Goal: Task Accomplishment & Management: Use online tool/utility

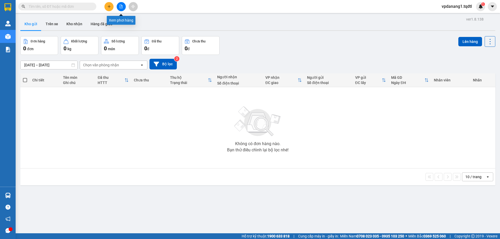
click at [121, 6] on icon "file-add" at bounding box center [121, 7] width 4 height 4
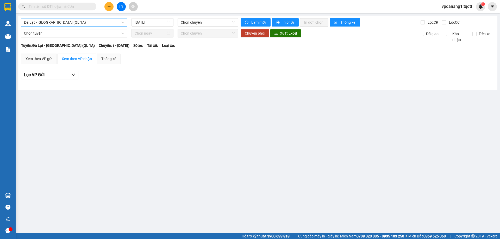
click at [105, 24] on span "Đà Lạt - [GEOGRAPHIC_DATA] (QL 1A)" at bounding box center [74, 22] width 100 height 8
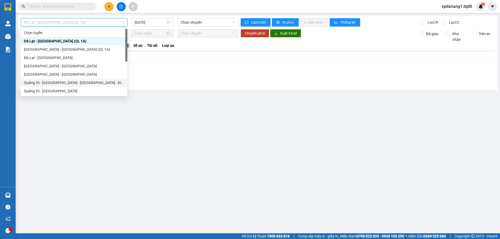
click at [92, 84] on div "Quảng Trị - [GEOGRAPHIC_DATA] - [GEOGRAPHIC_DATA] - [GEOGRAPHIC_DATA]" at bounding box center [74, 83] width 100 height 6
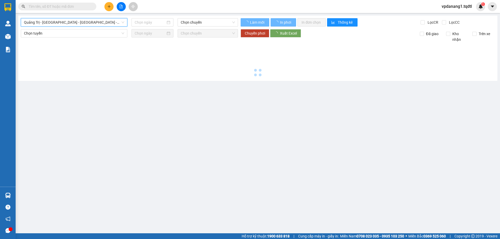
type input "[DATE]"
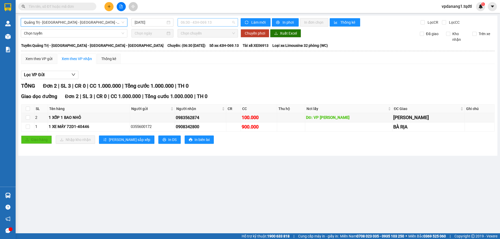
click at [218, 22] on span "06:30 - 43H-069.13" at bounding box center [208, 22] width 54 height 8
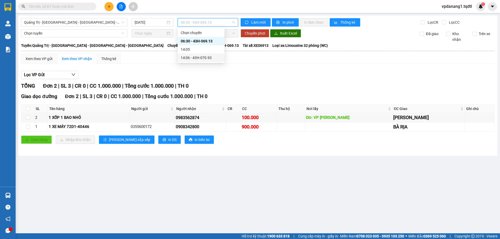
click at [210, 57] on div "14:06 - 43H-070.93" at bounding box center [201, 58] width 41 height 6
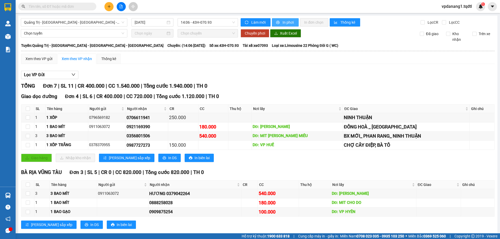
click at [284, 21] on span "In phơi" at bounding box center [288, 23] width 12 height 6
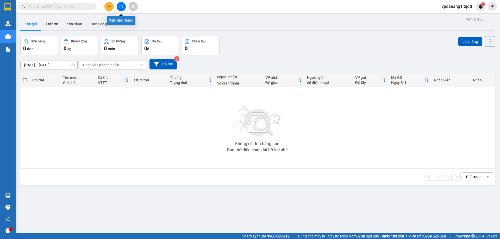
click at [121, 7] on icon "file-add" at bounding box center [121, 7] width 4 height 4
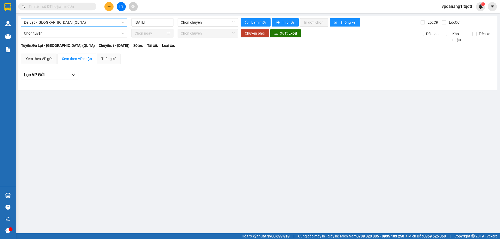
click at [90, 22] on span "Đà Lạt - [GEOGRAPHIC_DATA] (QL 1A)" at bounding box center [74, 22] width 100 height 8
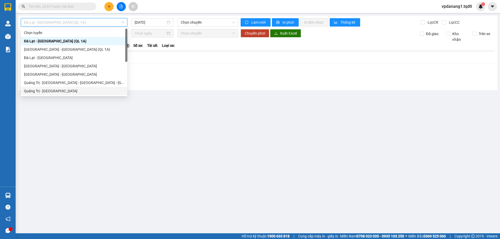
click at [59, 91] on div "Quảng Trị - [GEOGRAPHIC_DATA]" at bounding box center [74, 91] width 100 height 6
type input "[DATE]"
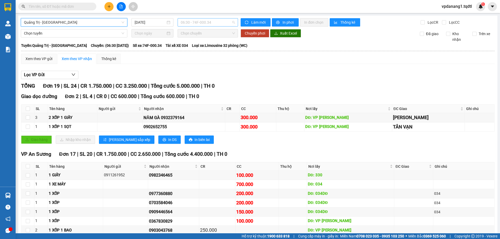
click at [219, 21] on span "06:30 - 74F-000.34" at bounding box center [208, 22] width 54 height 8
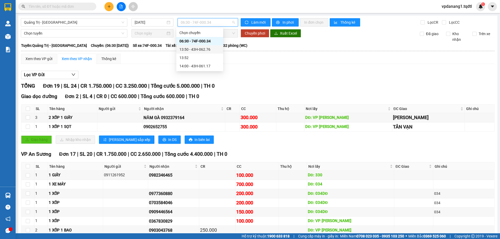
click at [207, 49] on div "13:50 - 43H-062.76" at bounding box center [199, 50] width 41 height 6
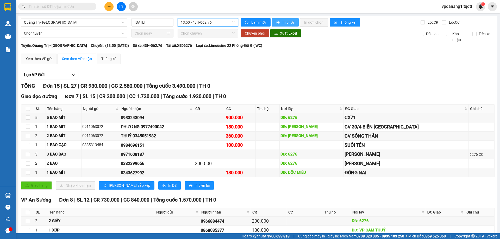
click at [285, 22] on span "In phơi" at bounding box center [288, 23] width 12 height 6
click at [216, 21] on span "13:50 - 43H-062.76" at bounding box center [208, 22] width 54 height 8
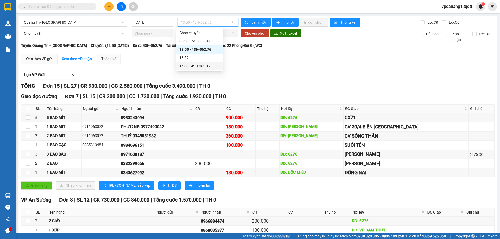
click at [214, 66] on div "14:00 - 43H-061.17" at bounding box center [199, 66] width 41 height 6
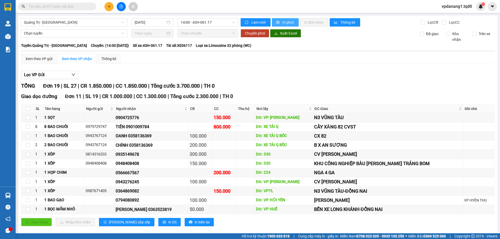
click at [285, 23] on span "In phơi" at bounding box center [288, 23] width 12 height 6
click at [64, 22] on span "Quảng Trị - [GEOGRAPHIC_DATA]" at bounding box center [74, 22] width 100 height 8
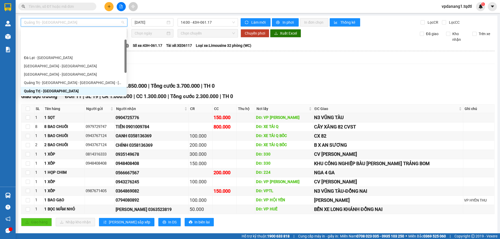
click at [84, 97] on div "Quảng Trị - [GEOGRAPHIC_DATA] - [GEOGRAPHIC_DATA]" at bounding box center [73, 100] width 99 height 6
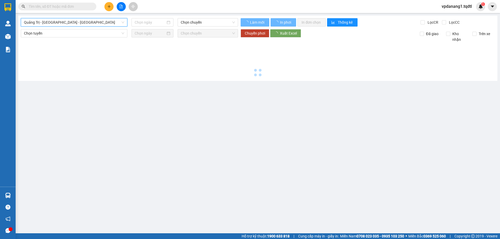
type input "[DATE]"
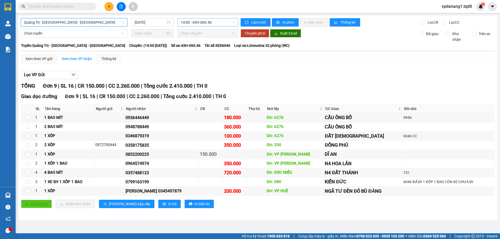
click at [217, 21] on span "14:00 - 43H-060.46" at bounding box center [208, 22] width 54 height 8
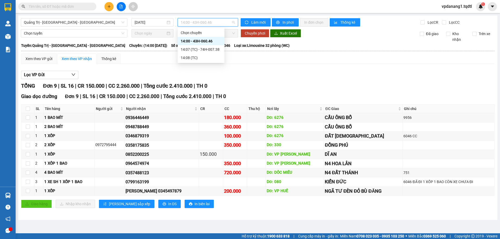
click at [214, 38] on div "14:00 - 43H-060.46" at bounding box center [201, 41] width 41 height 6
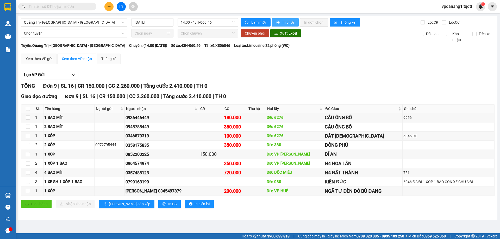
click at [286, 23] on span "In phơi" at bounding box center [288, 23] width 12 height 6
click at [219, 19] on span "14:00 - 43H-060.46" at bounding box center [208, 22] width 54 height 8
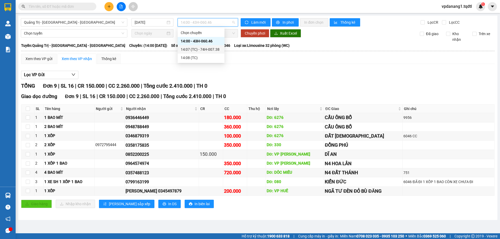
click at [215, 49] on div "14:07 (TC) - 74H-007.38" at bounding box center [201, 50] width 41 height 6
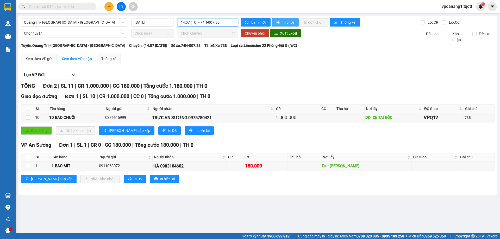
click at [283, 21] on span "In phơi" at bounding box center [288, 23] width 12 height 6
click at [100, 18] on span "Quảng Trị - [GEOGRAPHIC_DATA] - [GEOGRAPHIC_DATA]" at bounding box center [74, 22] width 100 height 8
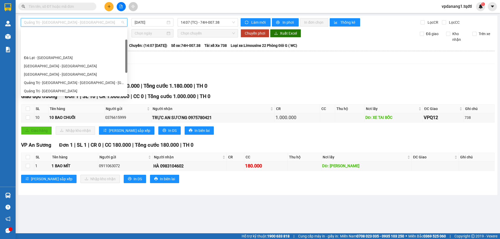
click at [72, 113] on div "Đà Nẵng - Nha Trang - Đà Lạt" at bounding box center [74, 116] width 100 height 6
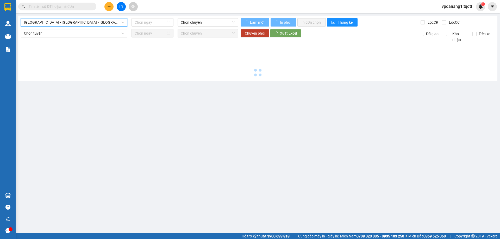
type input "[DATE]"
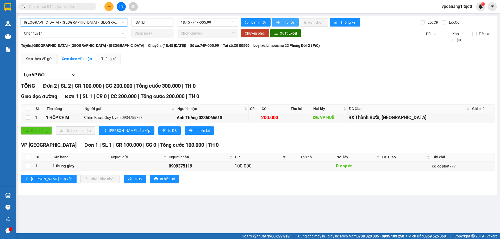
click at [288, 20] on span "In phơi" at bounding box center [288, 23] width 12 height 6
click at [224, 22] on span "18:45 - 74F-005.99" at bounding box center [208, 22] width 54 height 8
click at [76, 23] on span "Đà Nẵng - Nha Trang - Đà Lạt" at bounding box center [74, 22] width 100 height 8
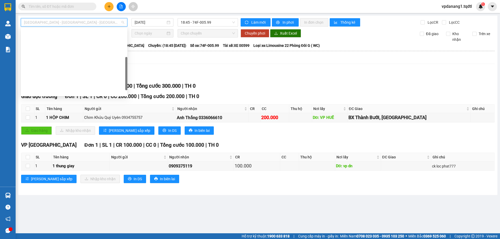
click at [54, 163] on div "Quảng Trị - Đà Lạt" at bounding box center [74, 166] width 100 height 6
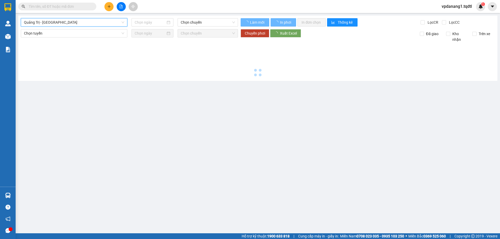
type input "[DATE]"
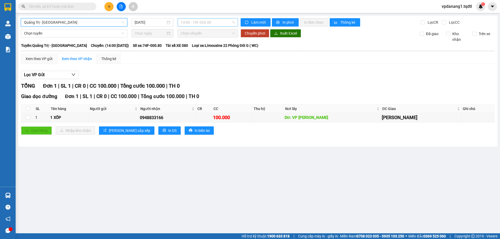
click at [221, 23] on span "14:00 - 74F-000.80" at bounding box center [208, 22] width 54 height 8
click at [285, 21] on span "In phơi" at bounding box center [288, 23] width 12 height 6
click at [218, 21] on span "14:00 - 74F-000.80" at bounding box center [208, 22] width 54 height 8
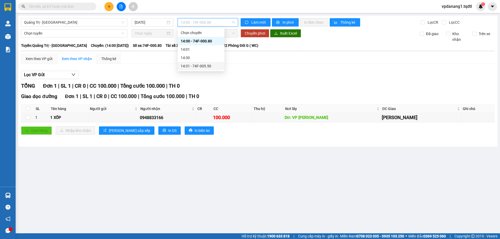
click at [216, 65] on div "14:31 - 74F-005.50" at bounding box center [201, 66] width 41 height 6
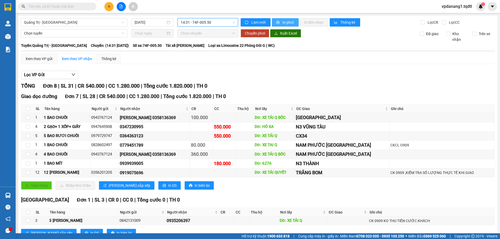
click at [291, 21] on span "In phơi" at bounding box center [288, 23] width 12 height 6
